Goal: Task Accomplishment & Management: Manage account settings

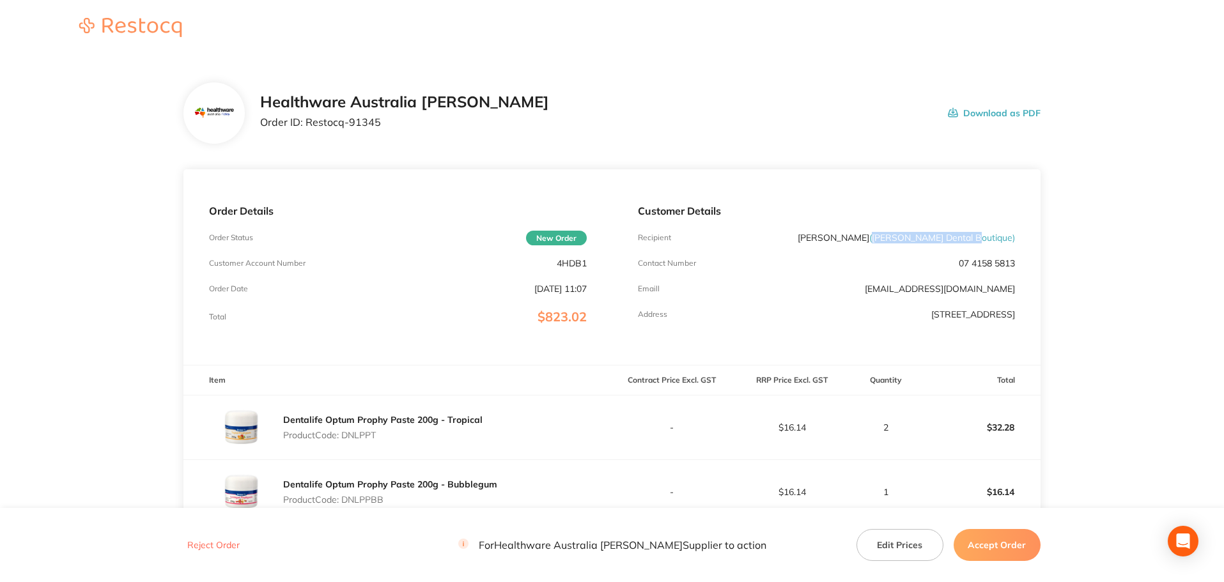
drag, startPoint x: 919, startPoint y: 238, endPoint x: 1012, endPoint y: 241, distance: 92.7
click at [1012, 241] on span "( [PERSON_NAME] Dental Boutique )" at bounding box center [942, 238] width 146 height 12
copy span "[PERSON_NAME] Dental Boutique"
drag, startPoint x: 391, startPoint y: 125, endPoint x: 308, endPoint y: 130, distance: 82.6
click at [308, 130] on div "Healthware Australia [PERSON_NAME] Order ID: Restocq- 91345" at bounding box center [404, 113] width 289 height 40
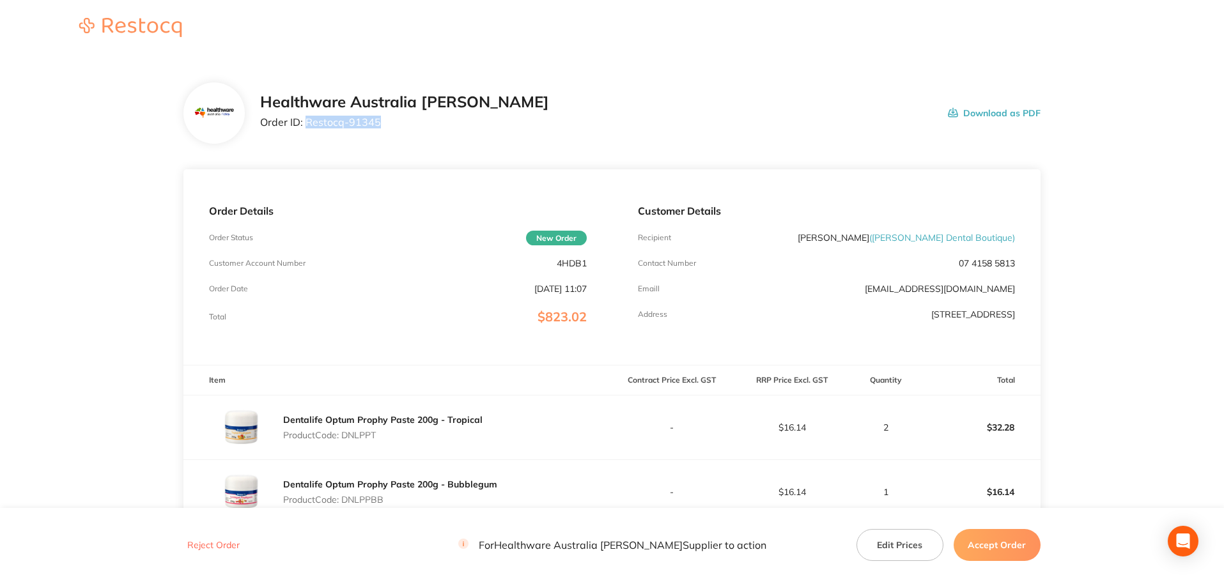
copy p "Restocq- 91345"
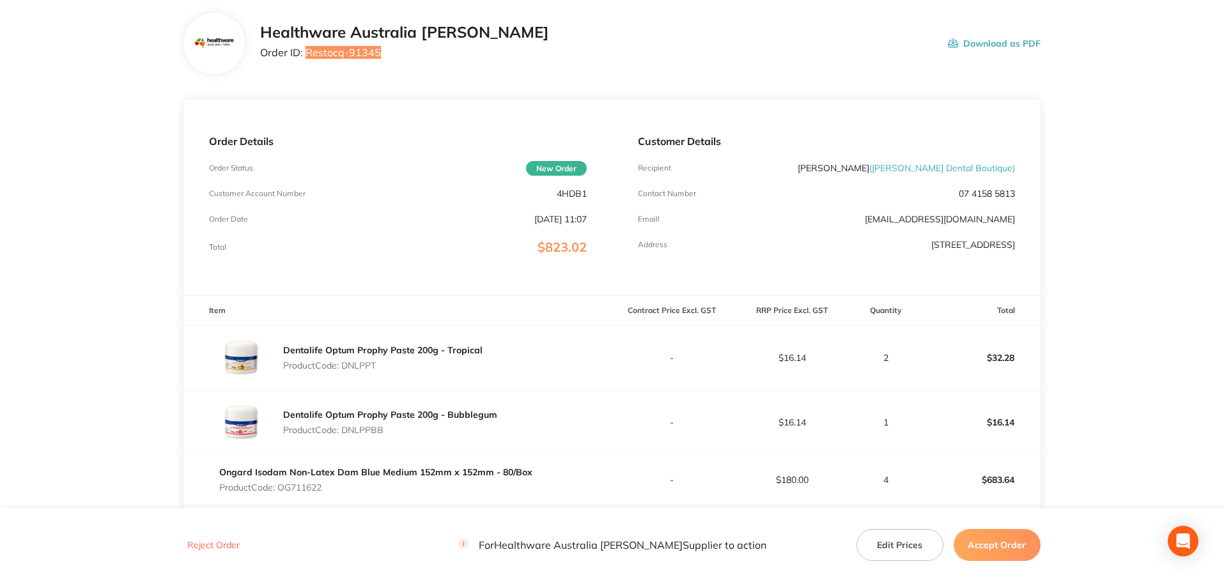
scroll to position [192, 0]
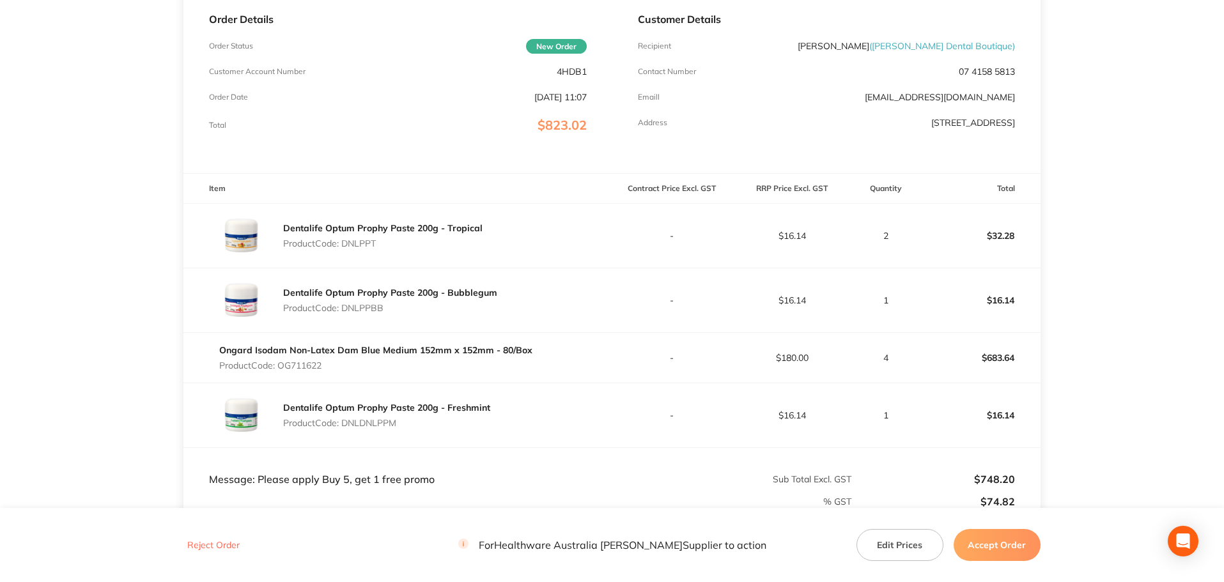
click at [362, 247] on p "Product Code: DNLPPT" at bounding box center [382, 243] width 199 height 10
copy p "DNLPPT"
click at [371, 310] on p "Product Code: DNLPPBB" at bounding box center [390, 308] width 214 height 10
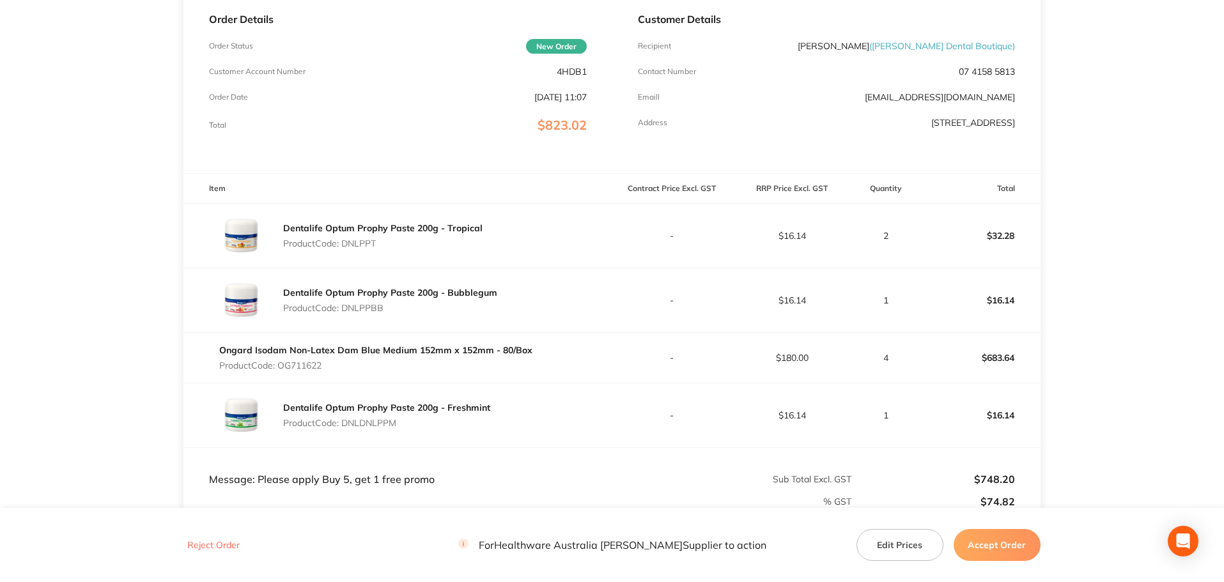
copy p "DNLPPBB"
click at [314, 362] on p "Product Code: OG711622" at bounding box center [375, 365] width 313 height 10
copy p "OG711622"
click at [392, 424] on p "Product Code: DNLDNLPPM" at bounding box center [386, 423] width 207 height 10
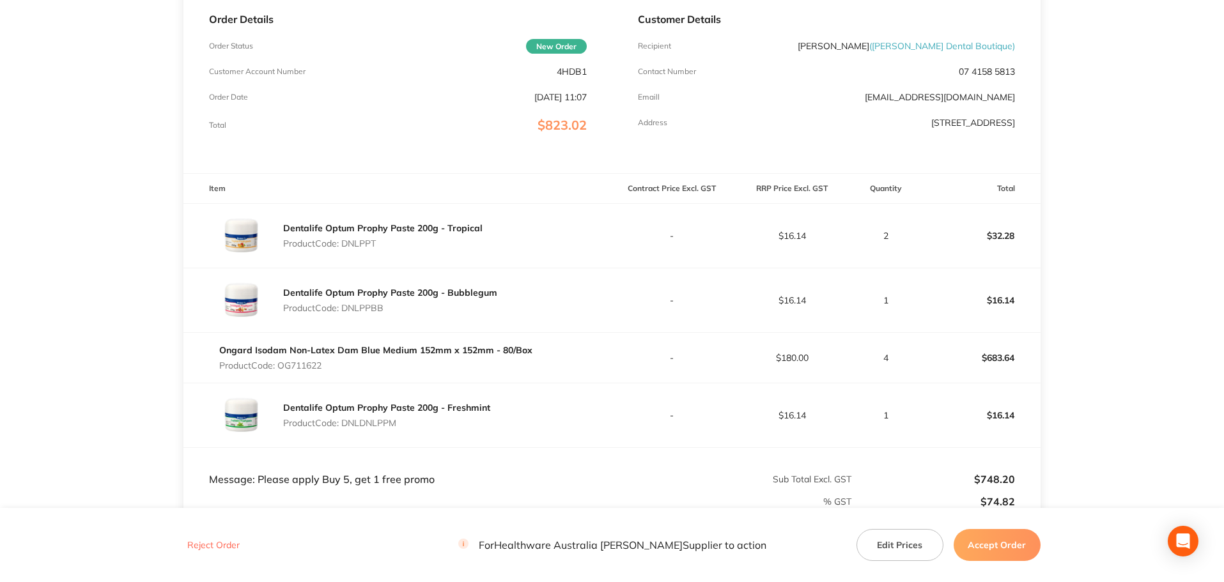
click at [392, 424] on p "Product Code: DNLDNLPPM" at bounding box center [386, 423] width 207 height 10
copy p "DNLDNLPPM"
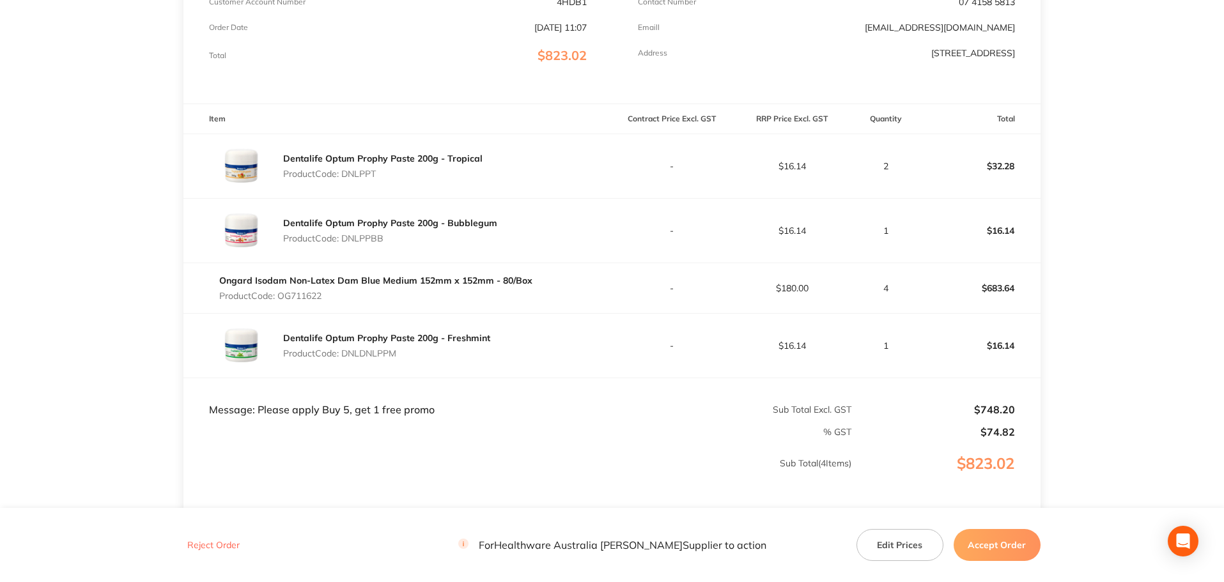
scroll to position [369, 0]
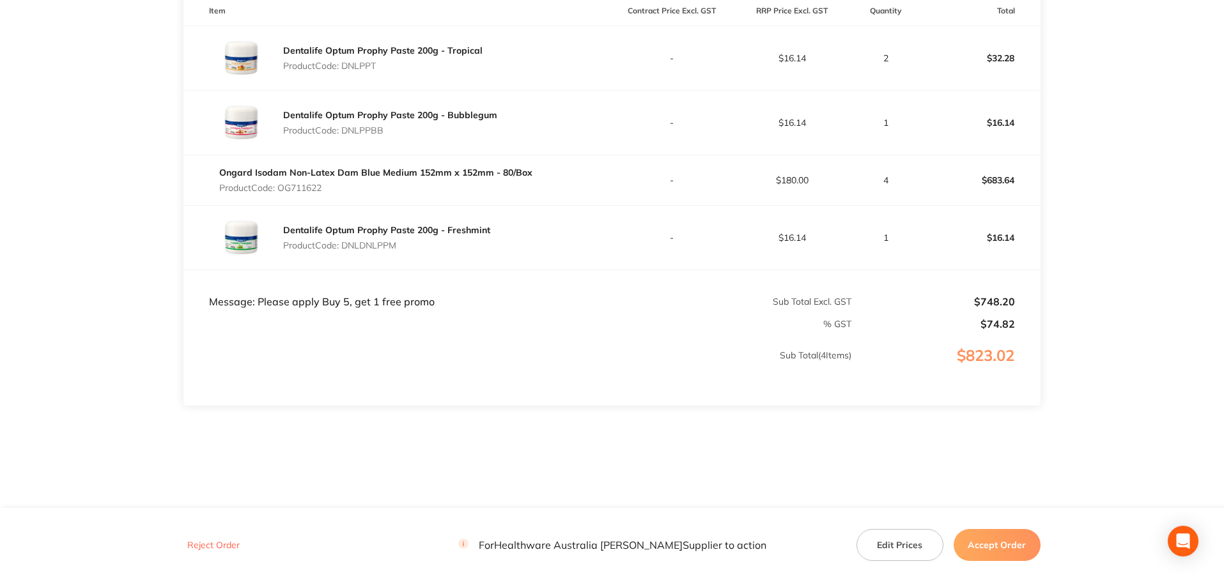
click at [998, 538] on button "Accept Order" at bounding box center [997, 545] width 87 height 32
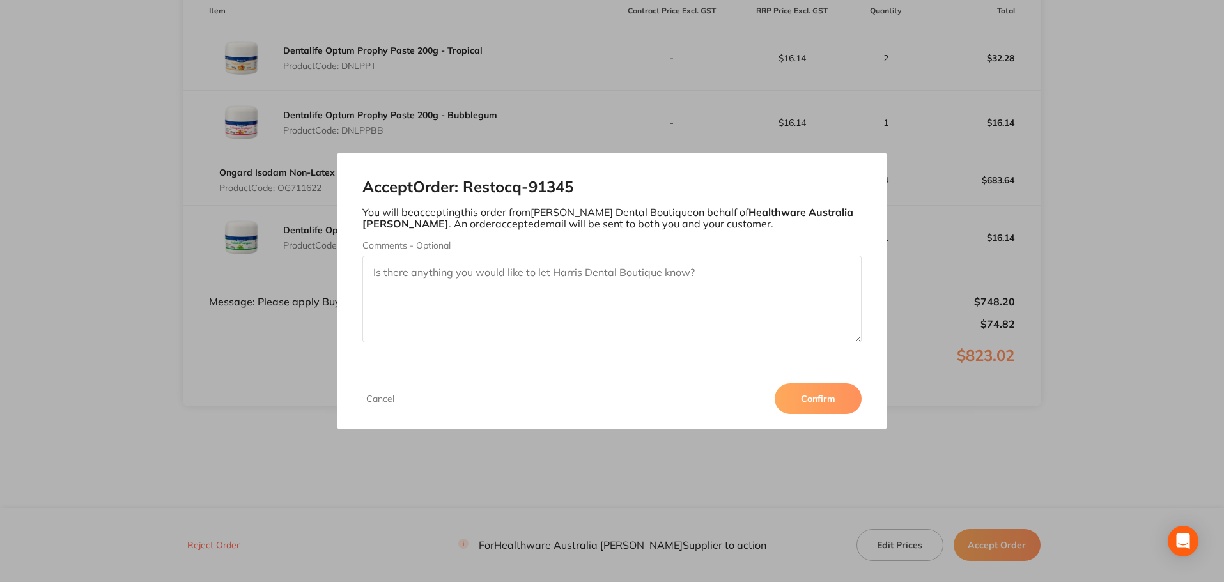
click at [513, 307] on textarea "Comments - Optional" at bounding box center [612, 299] width 500 height 87
type textarea "Hi team, Thank you so much for the order. We have"
click at [393, 400] on button "Cancel" at bounding box center [380, 399] width 36 height 12
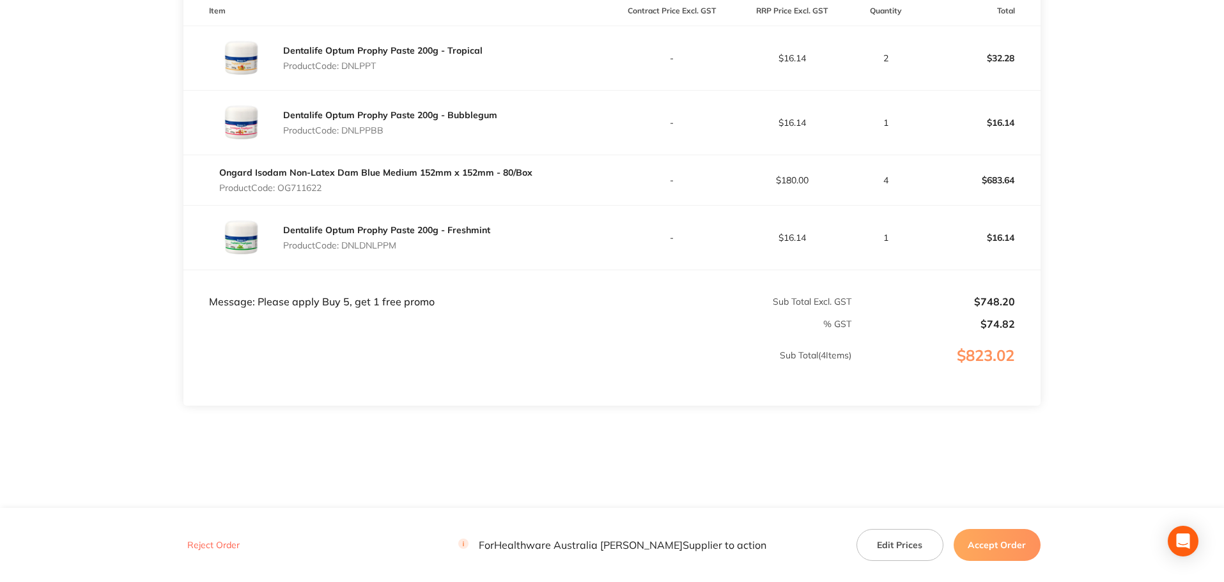
click at [996, 539] on button "Accept Order" at bounding box center [997, 545] width 87 height 32
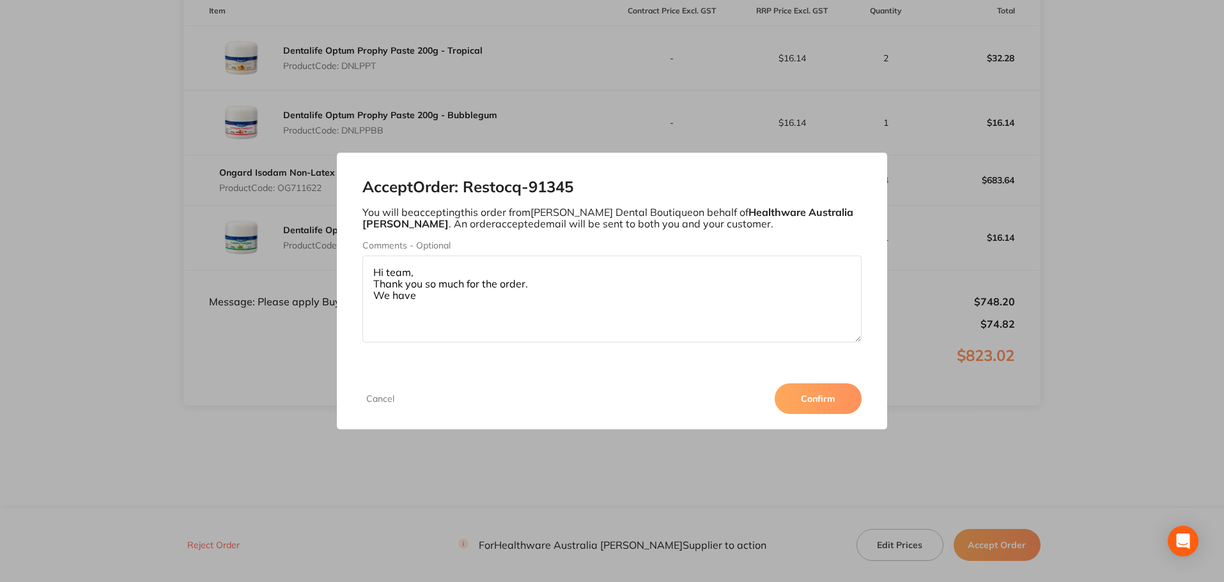
drag, startPoint x: 465, startPoint y: 310, endPoint x: 313, endPoint y: 282, distance: 153.9
click at [314, 282] on div "Accept Order: Restocq- 91345 You will be accepting this order from [PERSON_NAME…" at bounding box center [612, 291] width 1224 height 582
click at [842, 398] on button "Confirm" at bounding box center [818, 398] width 87 height 31
